Goal: Task Accomplishment & Management: Use online tool/utility

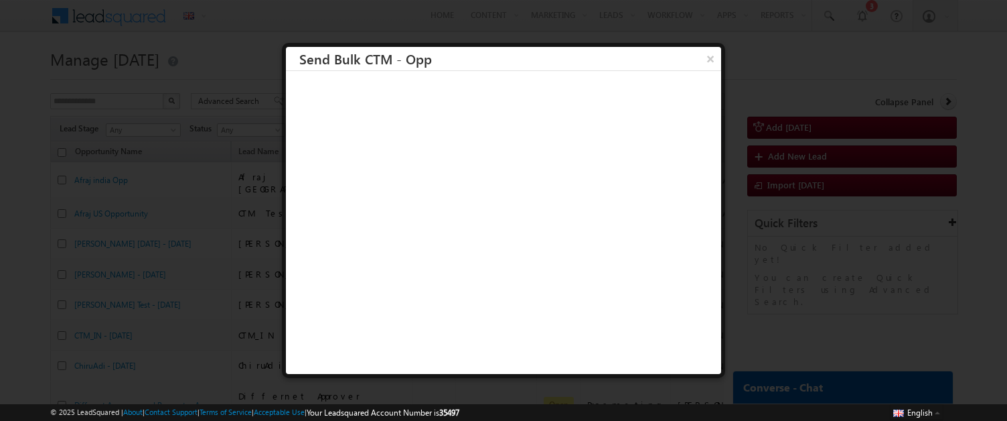
scroll to position [1, 0]
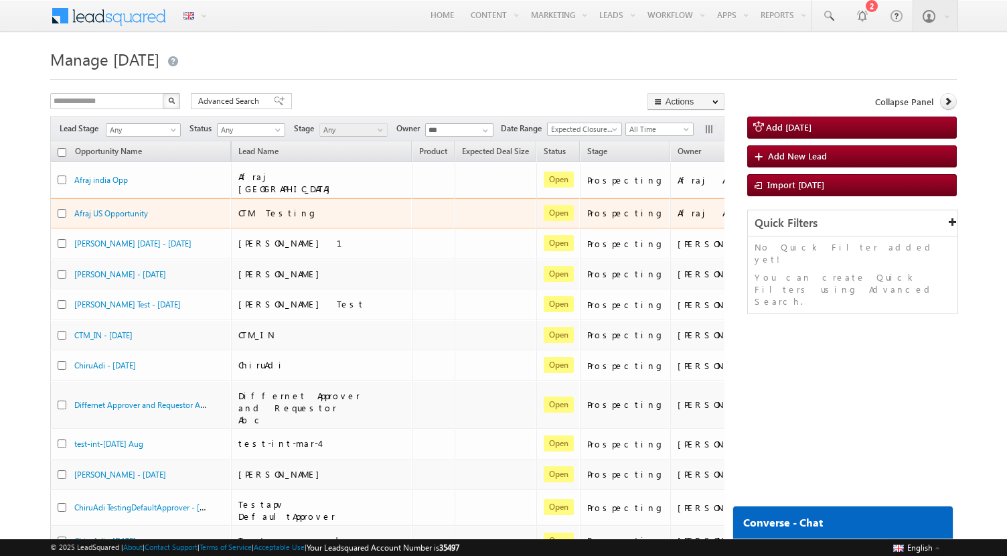
scroll to position [0, 43]
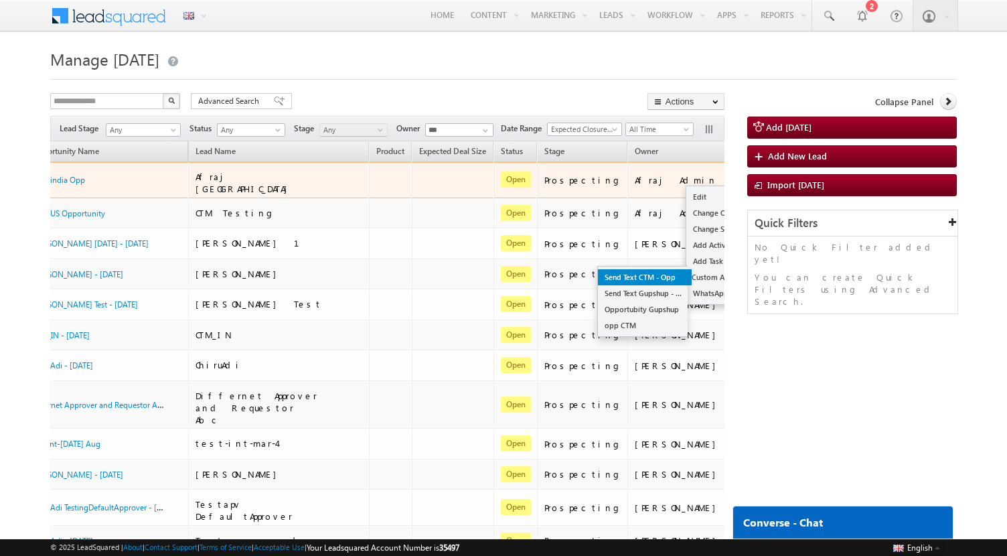
click at [605, 279] on link "Send Text CTM - Opp" at bounding box center [645, 277] width 94 height 16
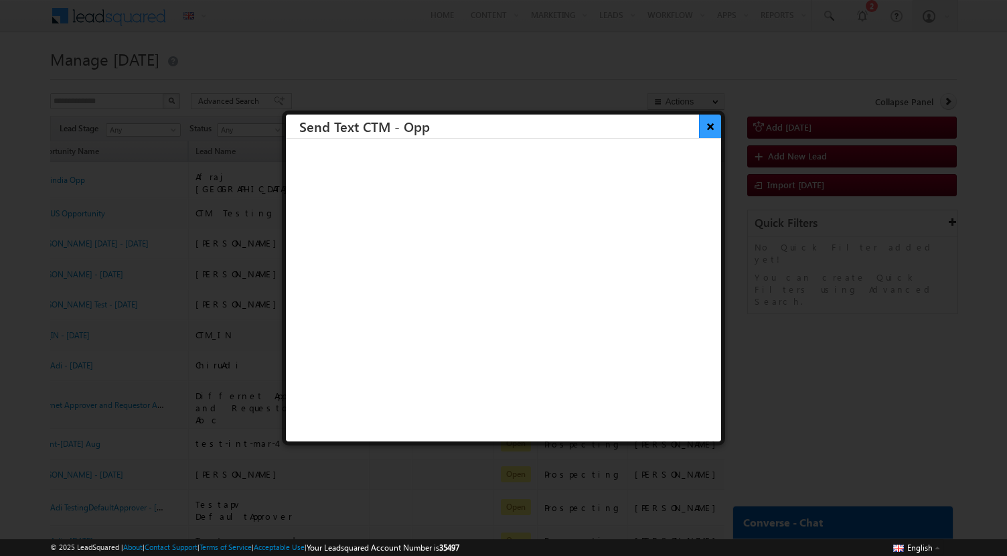
click at [707, 124] on button "×" at bounding box center [710, 126] width 22 height 23
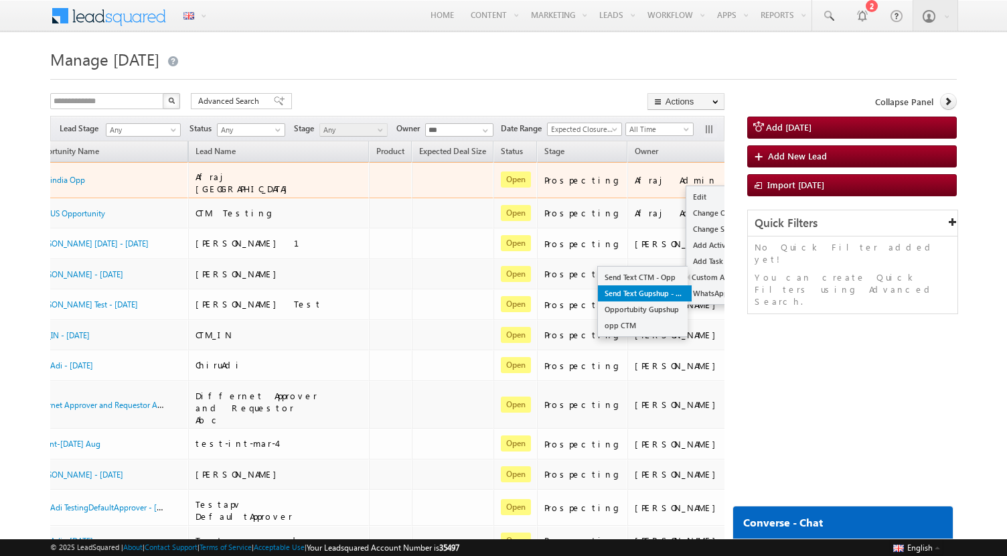
click at [598, 291] on link "Send Text Gupshup - Opp" at bounding box center [645, 293] width 94 height 16
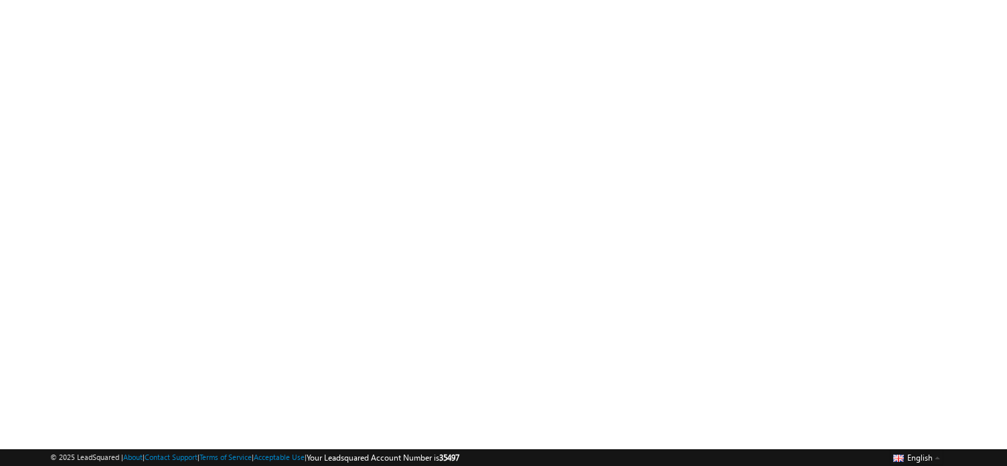
scroll to position [153, 0]
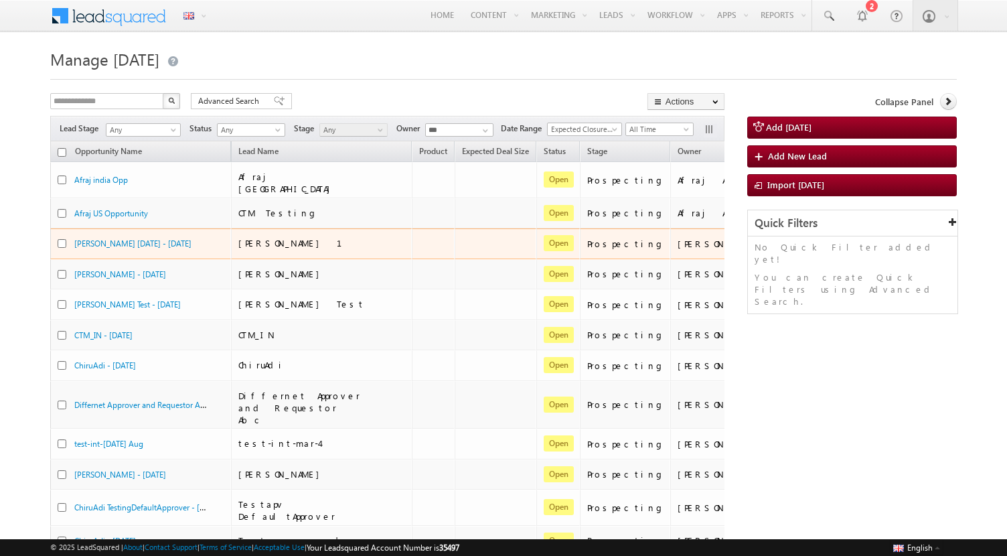
scroll to position [0, 43]
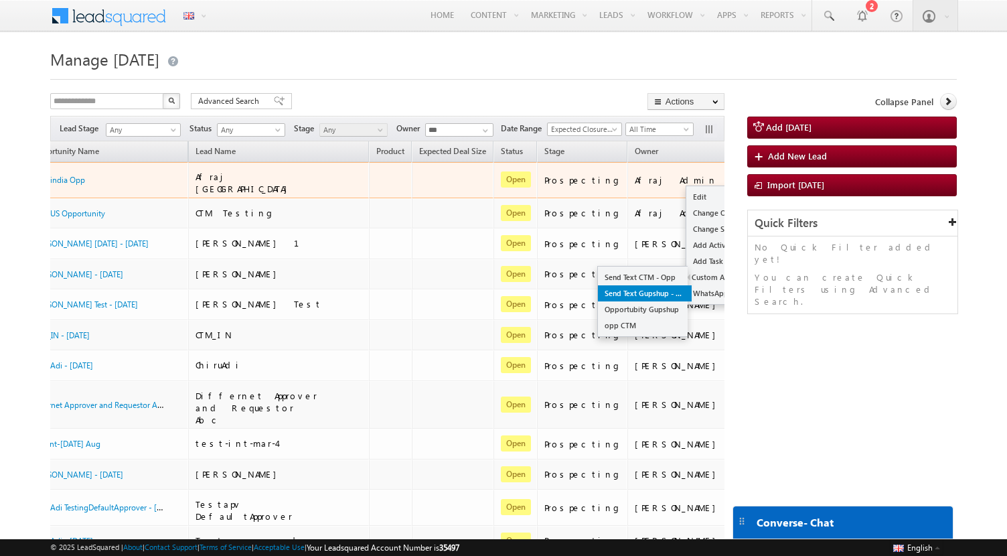
click at [598, 296] on link "Send Text Gupshup - Opp" at bounding box center [645, 293] width 94 height 16
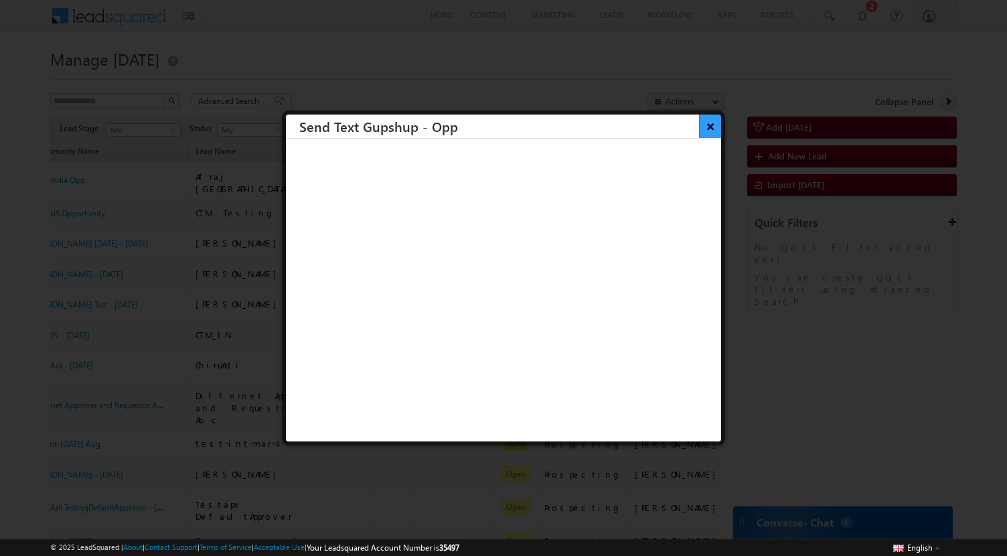
click at [707, 129] on button "×" at bounding box center [710, 126] width 22 height 23
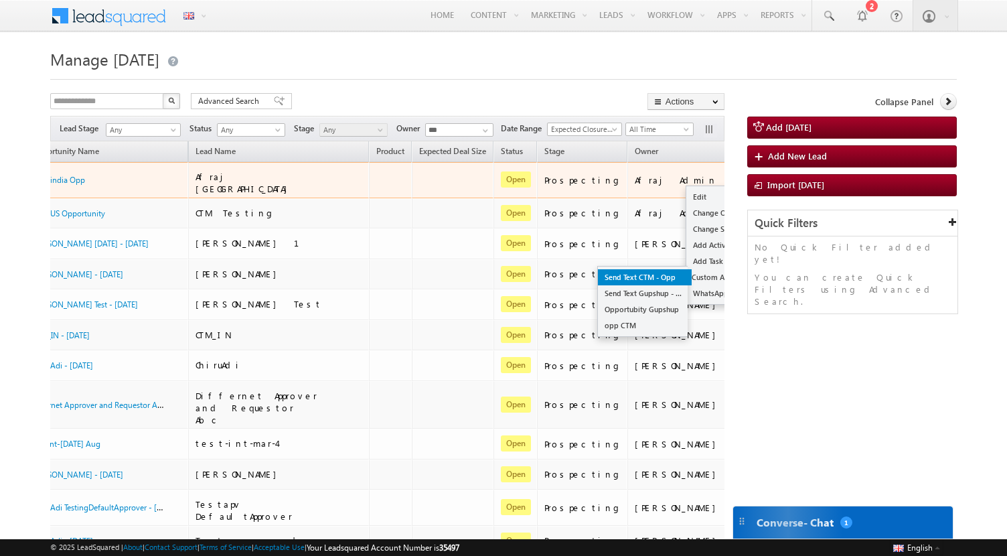
click at [598, 280] on link "Send Text CTM - Opp" at bounding box center [645, 277] width 94 height 16
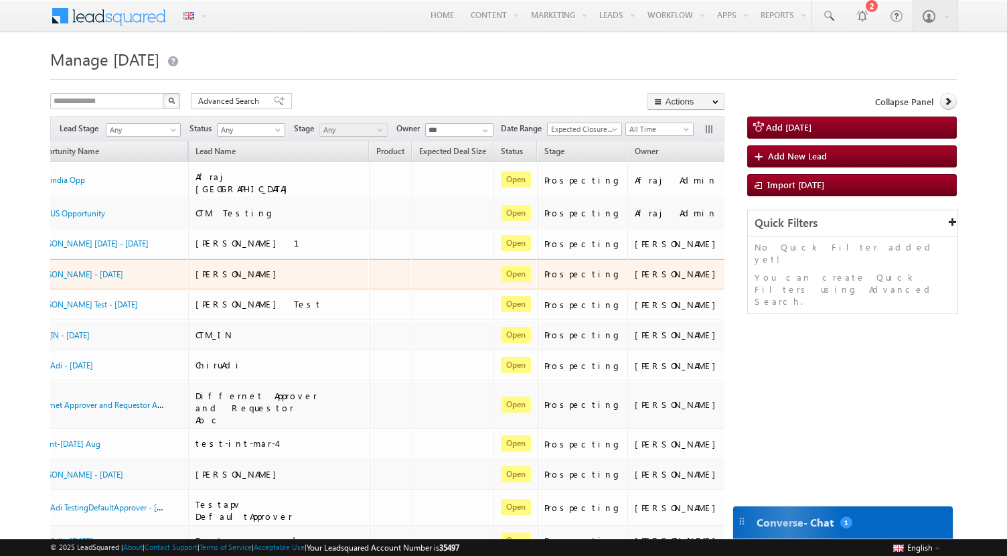
click at [586, 280] on td "Prospecting" at bounding box center [582, 274] width 91 height 31
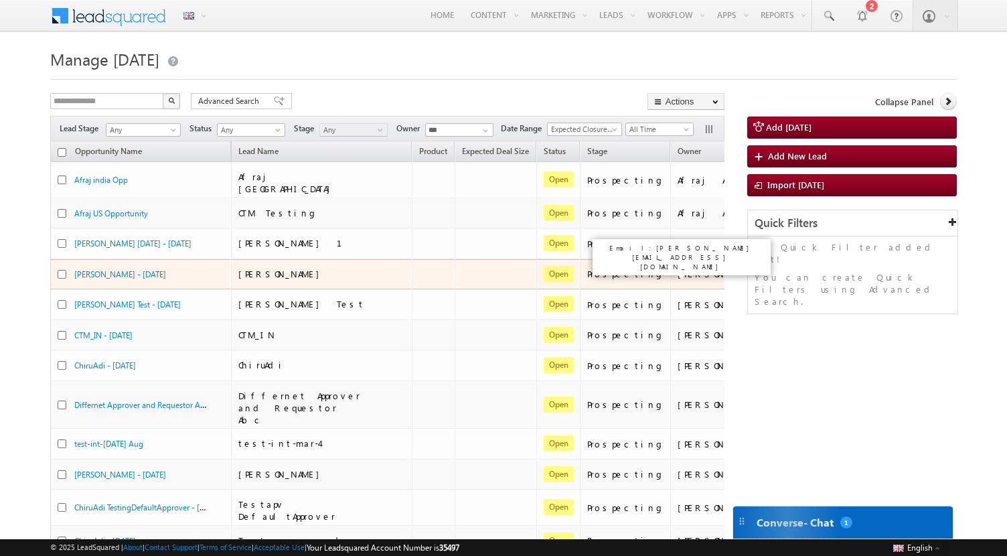
scroll to position [0, 43]
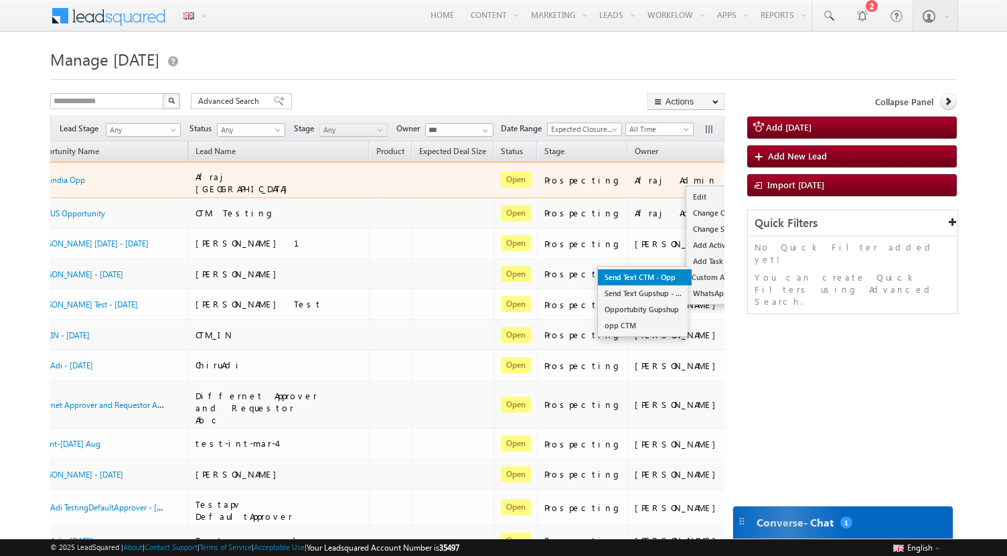
click at [599, 279] on link "Send Text CTM - Opp" at bounding box center [645, 277] width 94 height 16
